Goal: Task Accomplishment & Management: Manage account settings

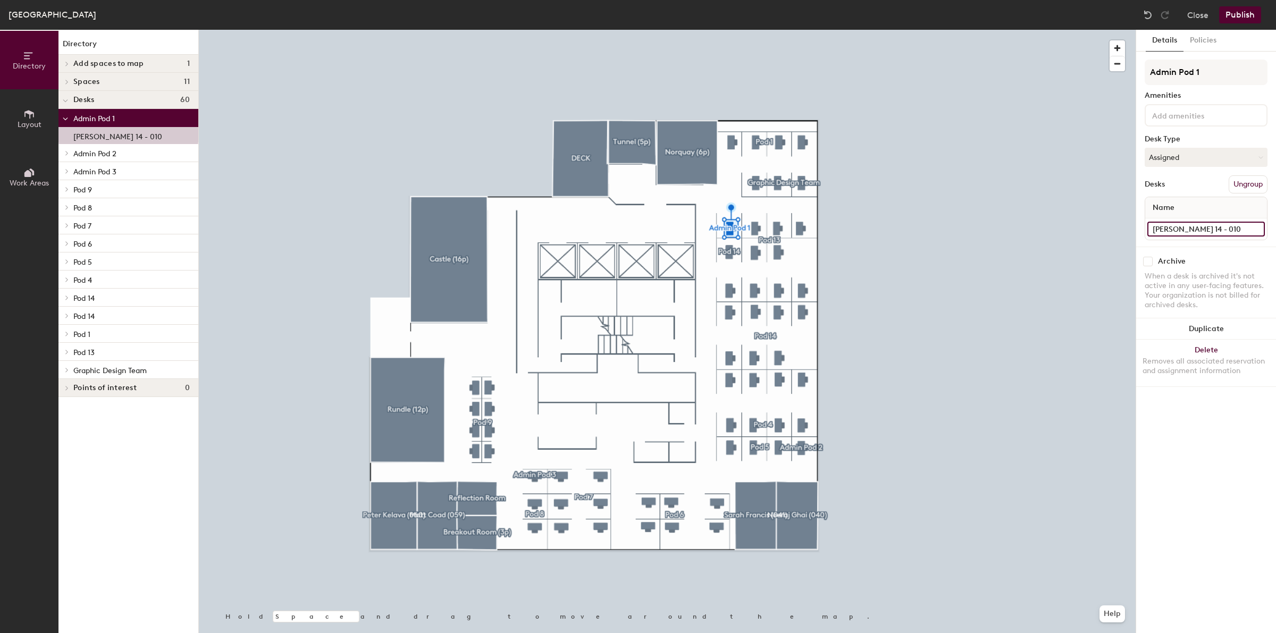
click at [1217, 230] on input "[PERSON_NAME] 14 - 010" at bounding box center [1207, 229] width 118 height 15
click at [1216, 229] on input "[PERSON_NAME] 14 - 010" at bounding box center [1207, 229] width 118 height 15
type input "[PERSON_NAME] 16 - 010"
click at [1235, 19] on button "Publish" at bounding box center [1240, 14] width 42 height 17
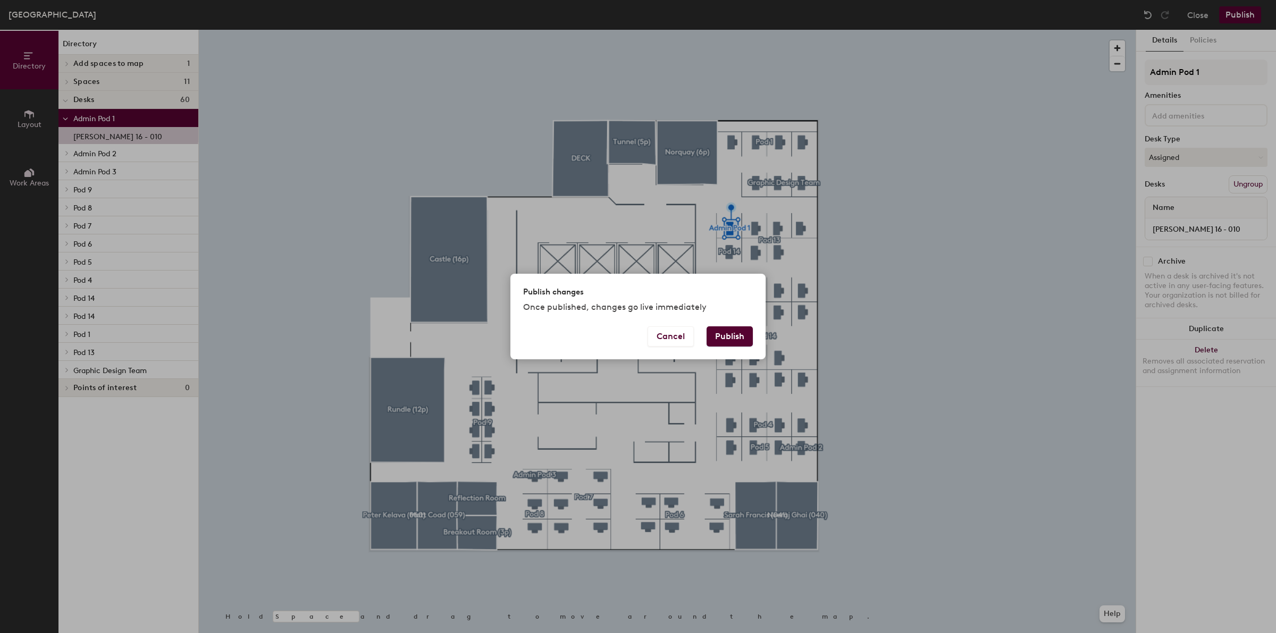
click at [730, 339] on button "Publish" at bounding box center [730, 337] width 46 height 20
